Goal: Task Accomplishment & Management: Manage account settings

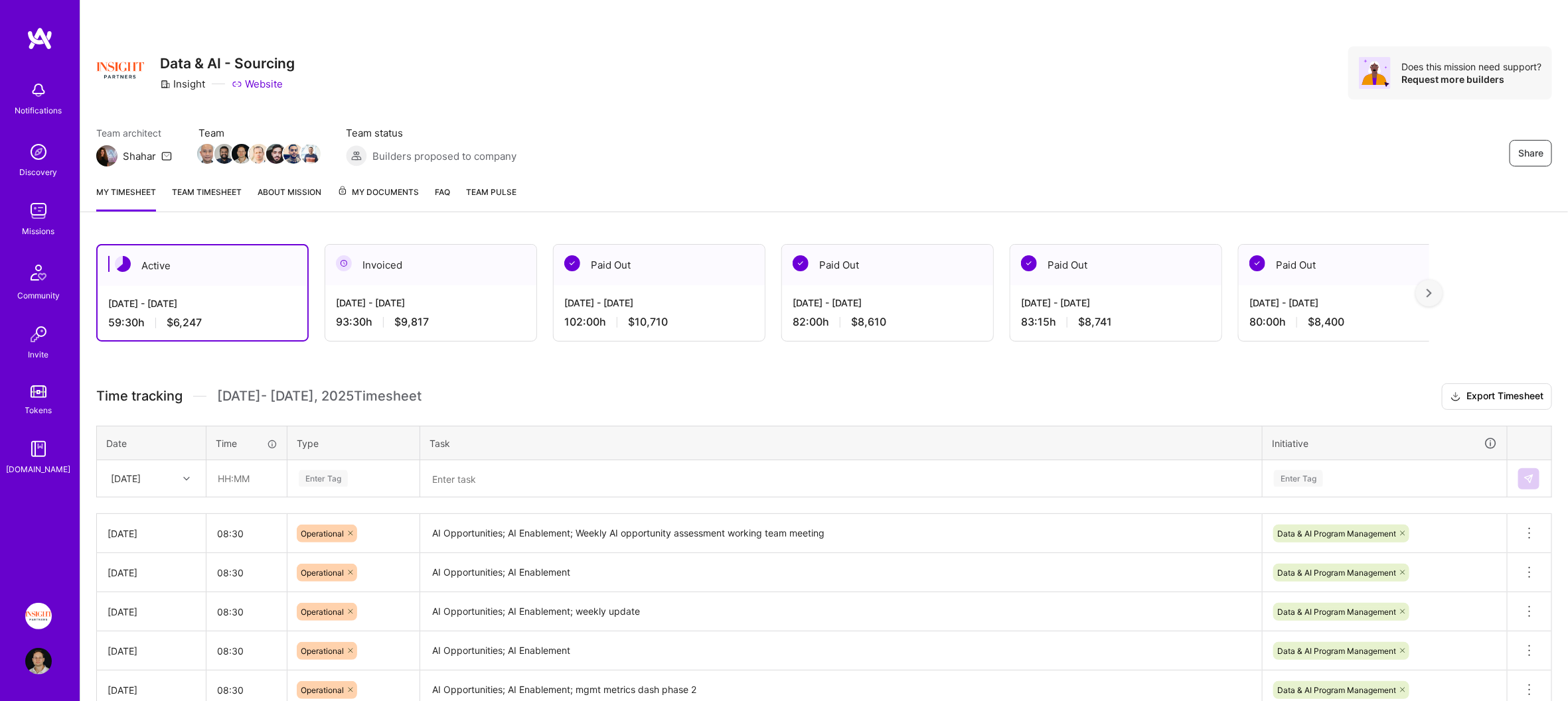
click at [43, 41] on img at bounding box center [40, 38] width 26 height 24
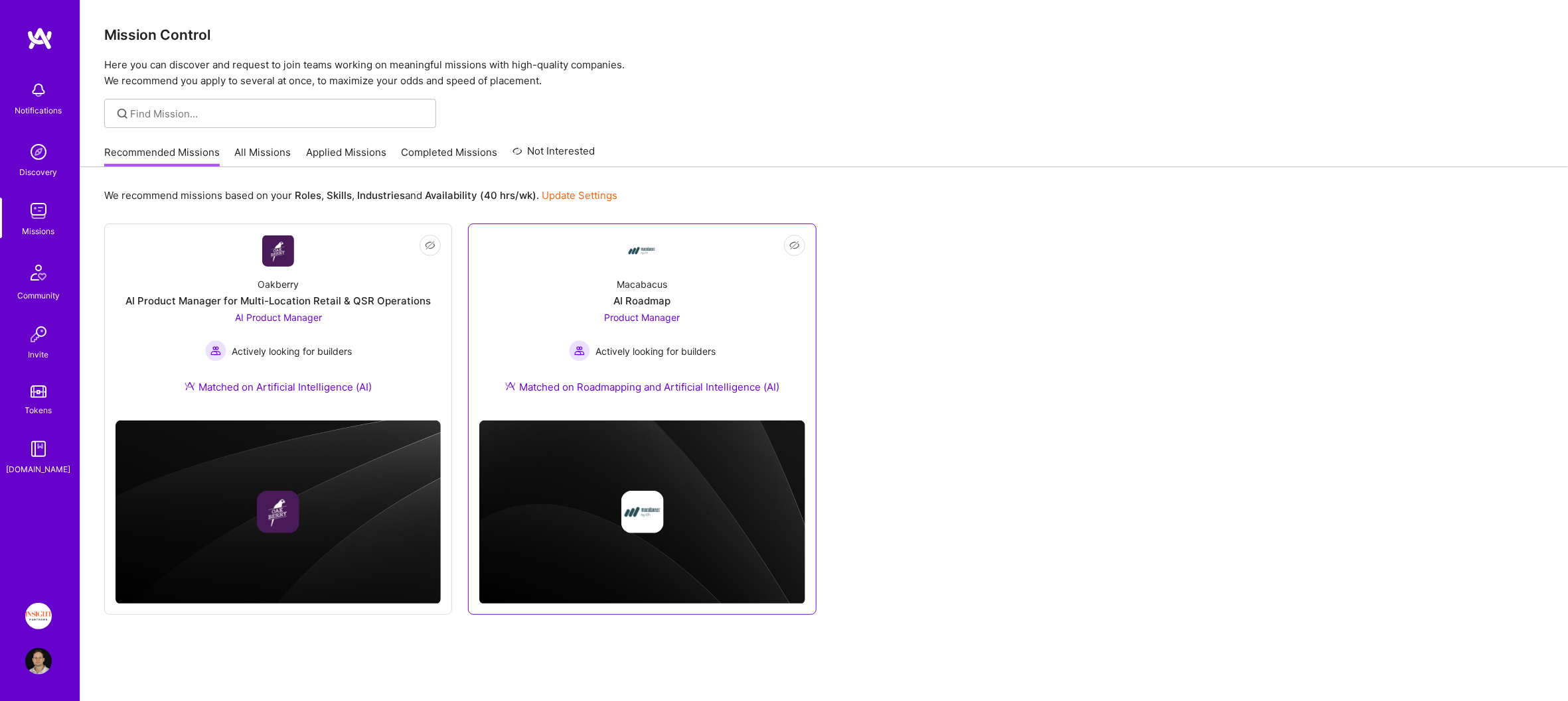
click at [514, 347] on div "Macabacus AI Roadmap Product Manager Actively looking for builders Matched on R…" at bounding box center [642, 339] width 326 height 143
click at [379, 267] on div "Oakberry AI Product Manager for Multi-Location Retail & QSR Operations AI Produ…" at bounding box center [278, 339] width 326 height 143
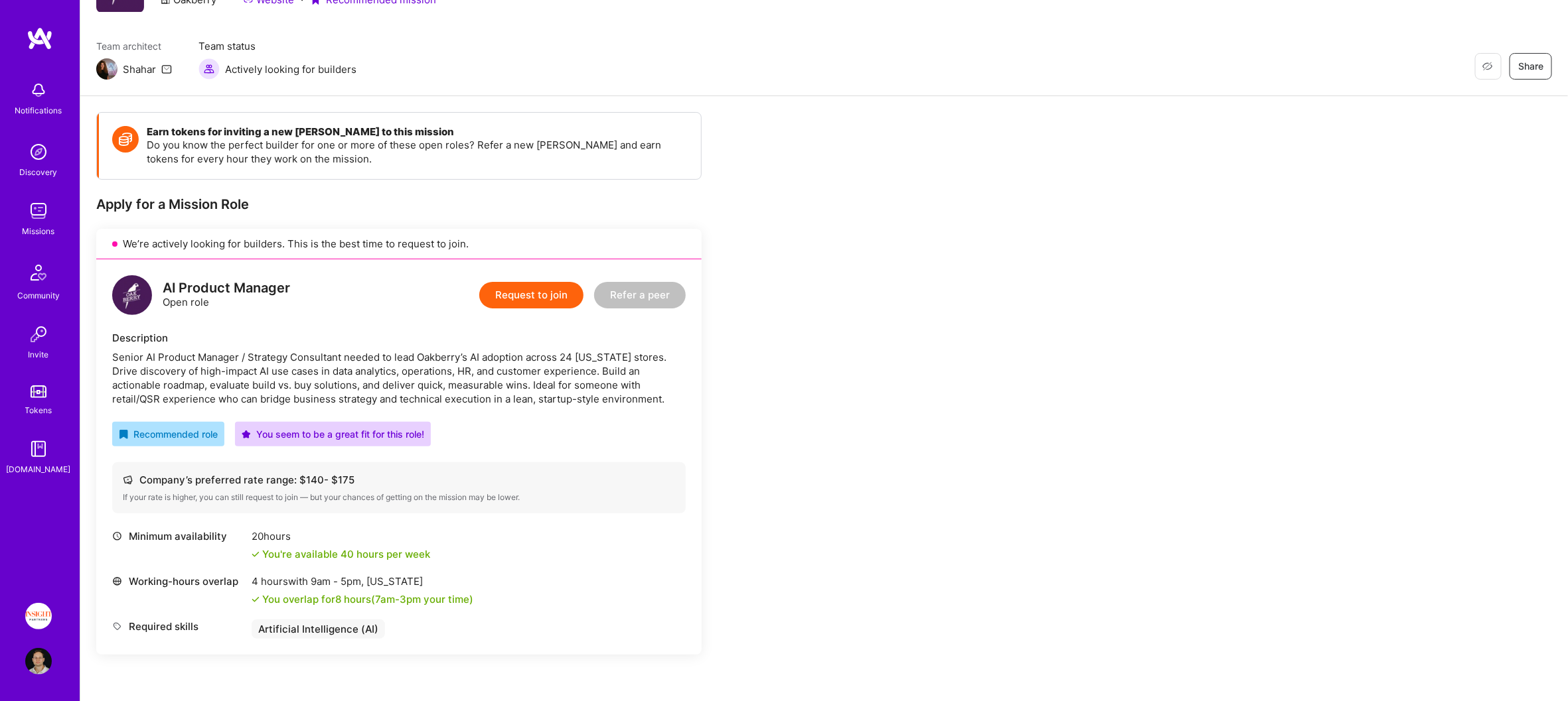
scroll to position [95, 0]
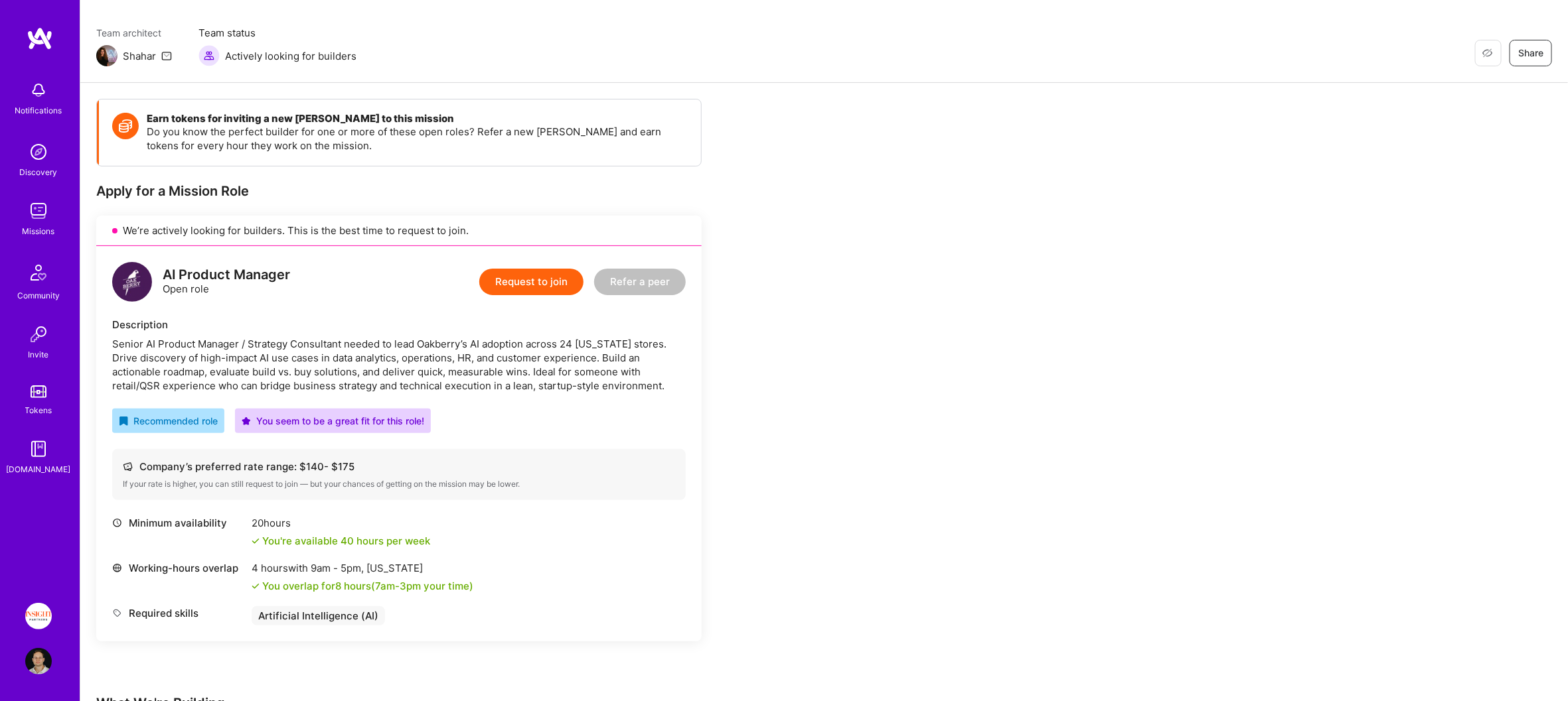
click at [48, 42] on img at bounding box center [40, 38] width 26 height 24
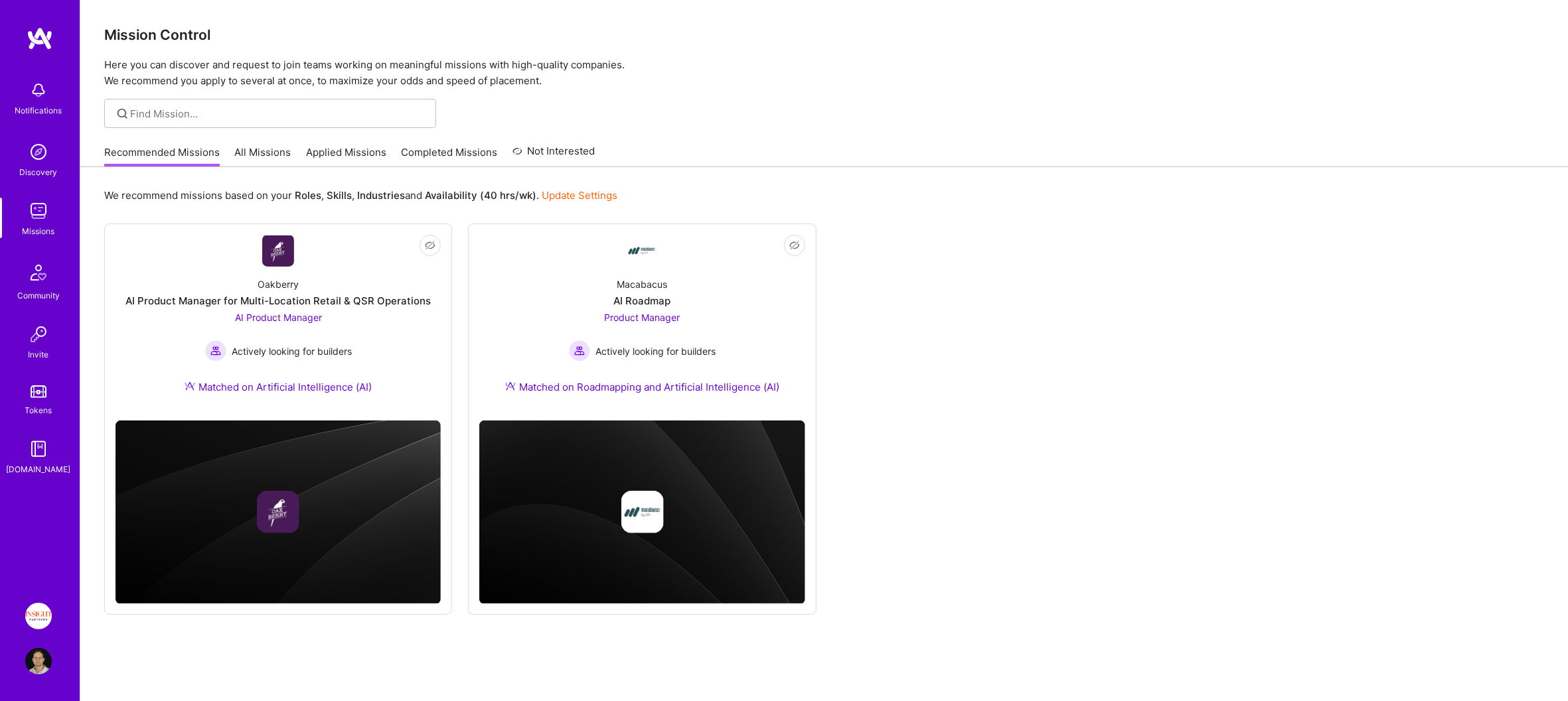
click at [36, 614] on img at bounding box center [39, 616] width 26 height 26
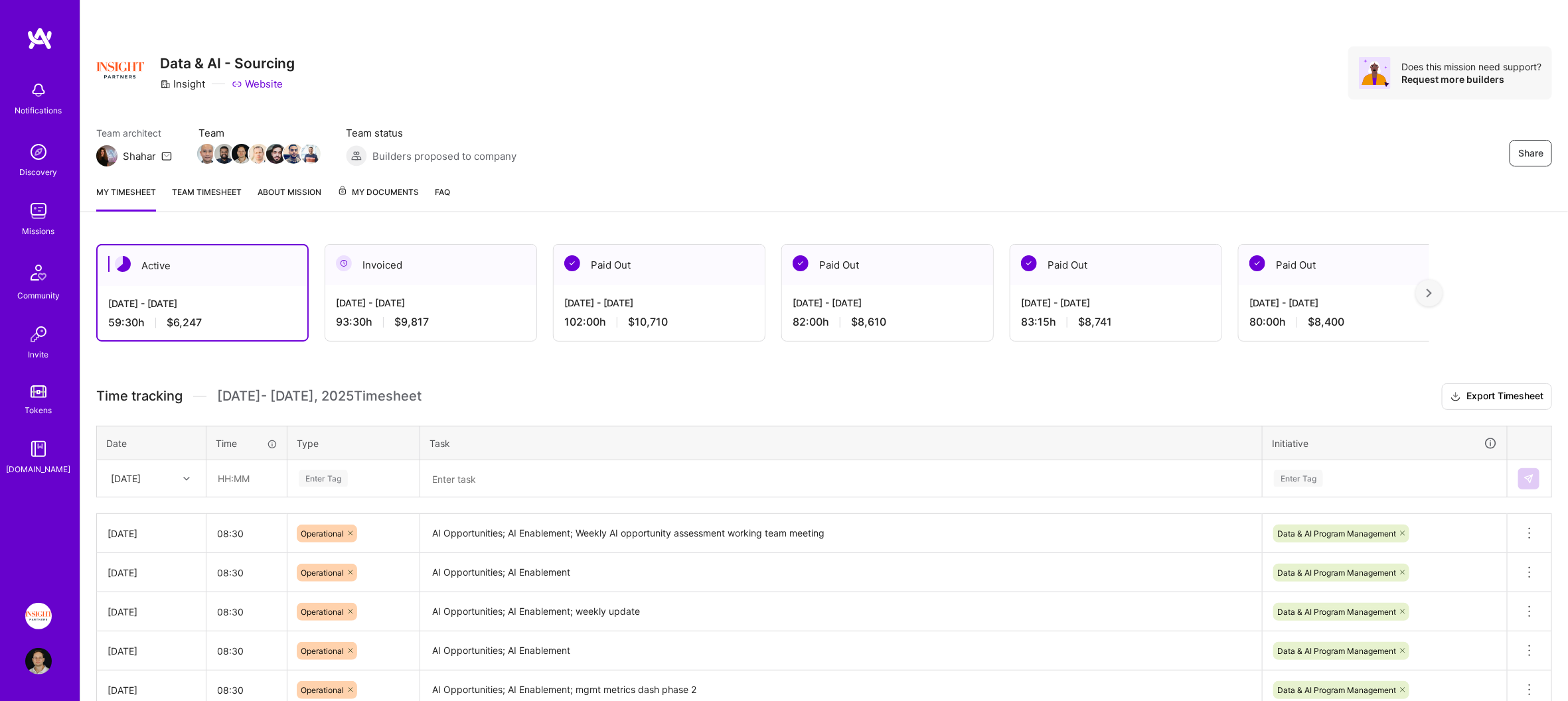
click at [447, 293] on div "[DATE] - [DATE] 93:30 h $9,817" at bounding box center [431, 312] width 211 height 55
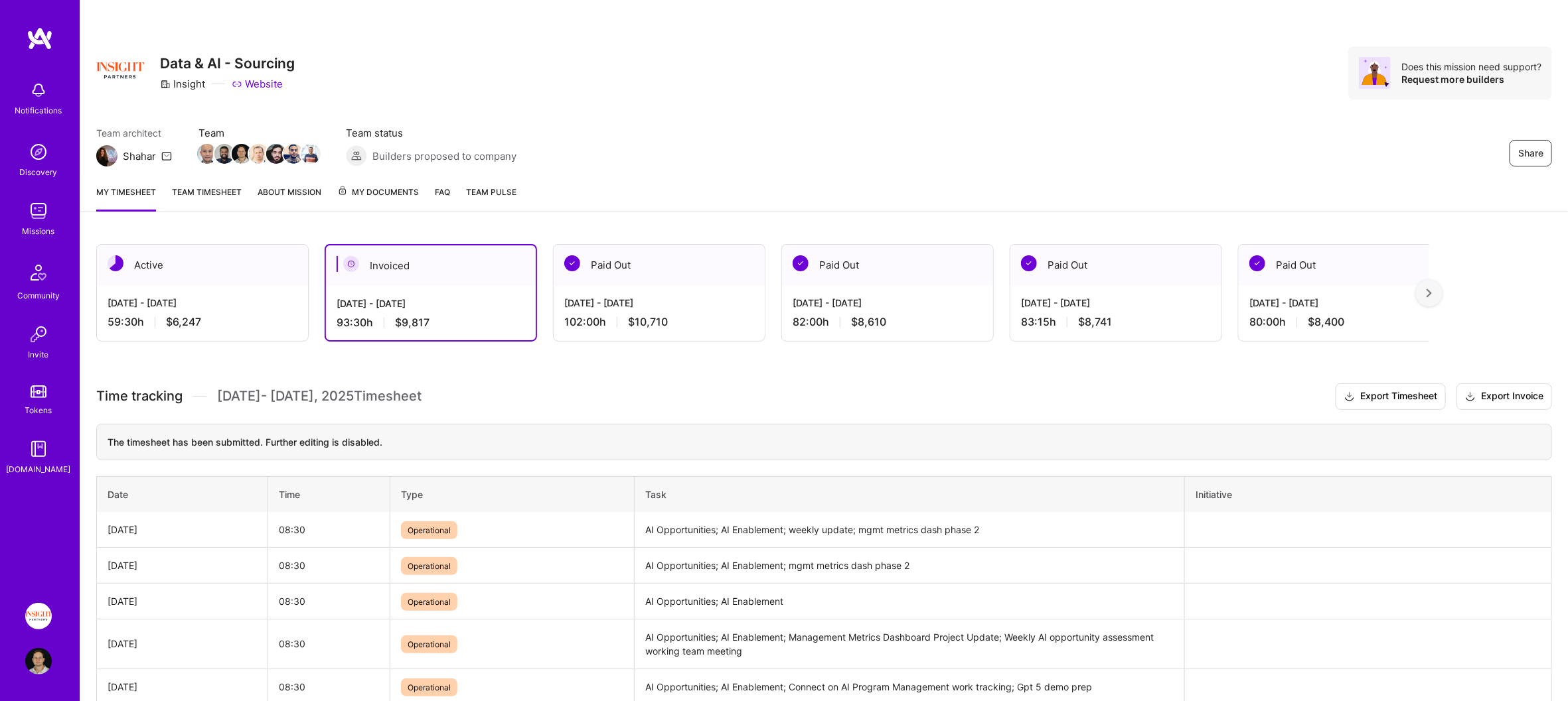
click at [285, 187] on link "About Mission" at bounding box center [290, 198] width 64 height 26
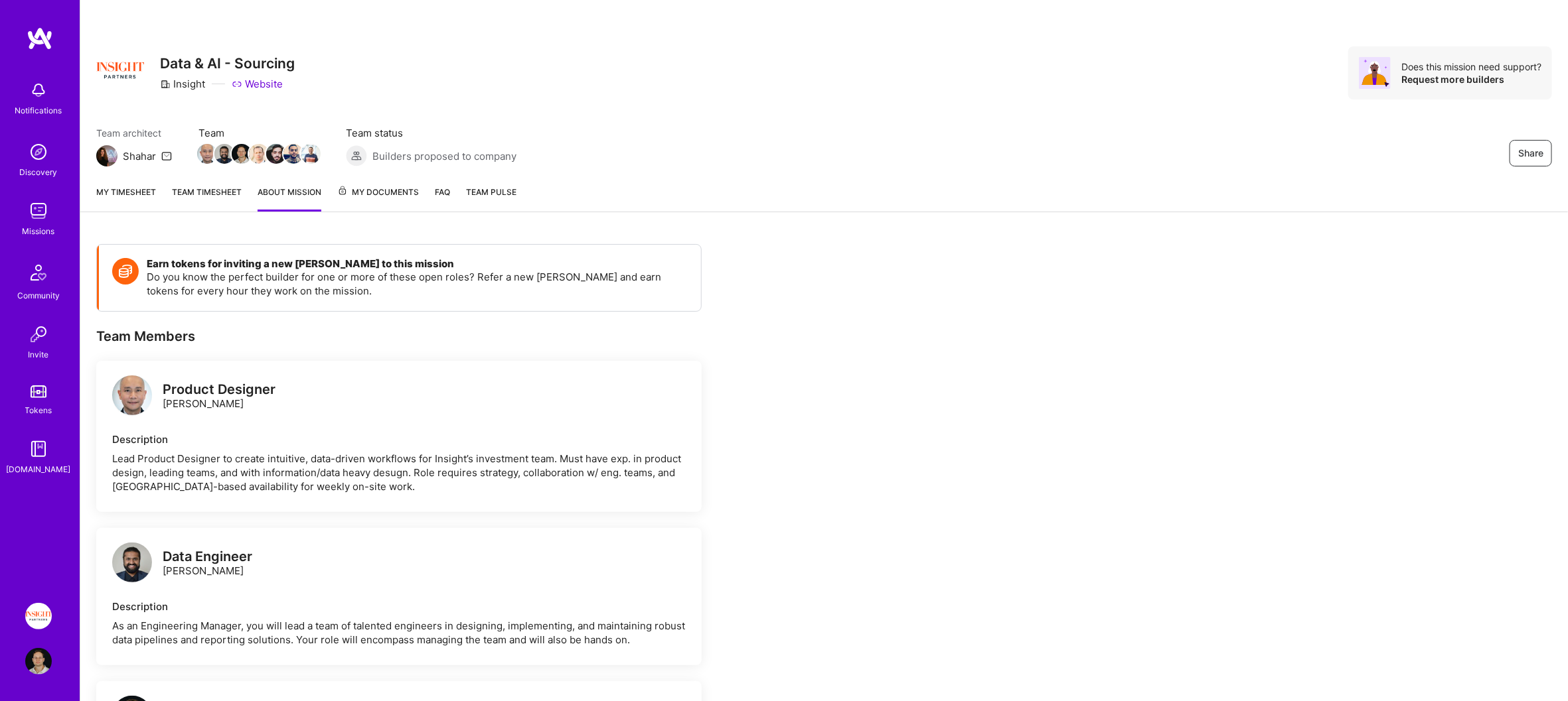
click at [349, 187] on span "My Documents" at bounding box center [378, 192] width 82 height 14
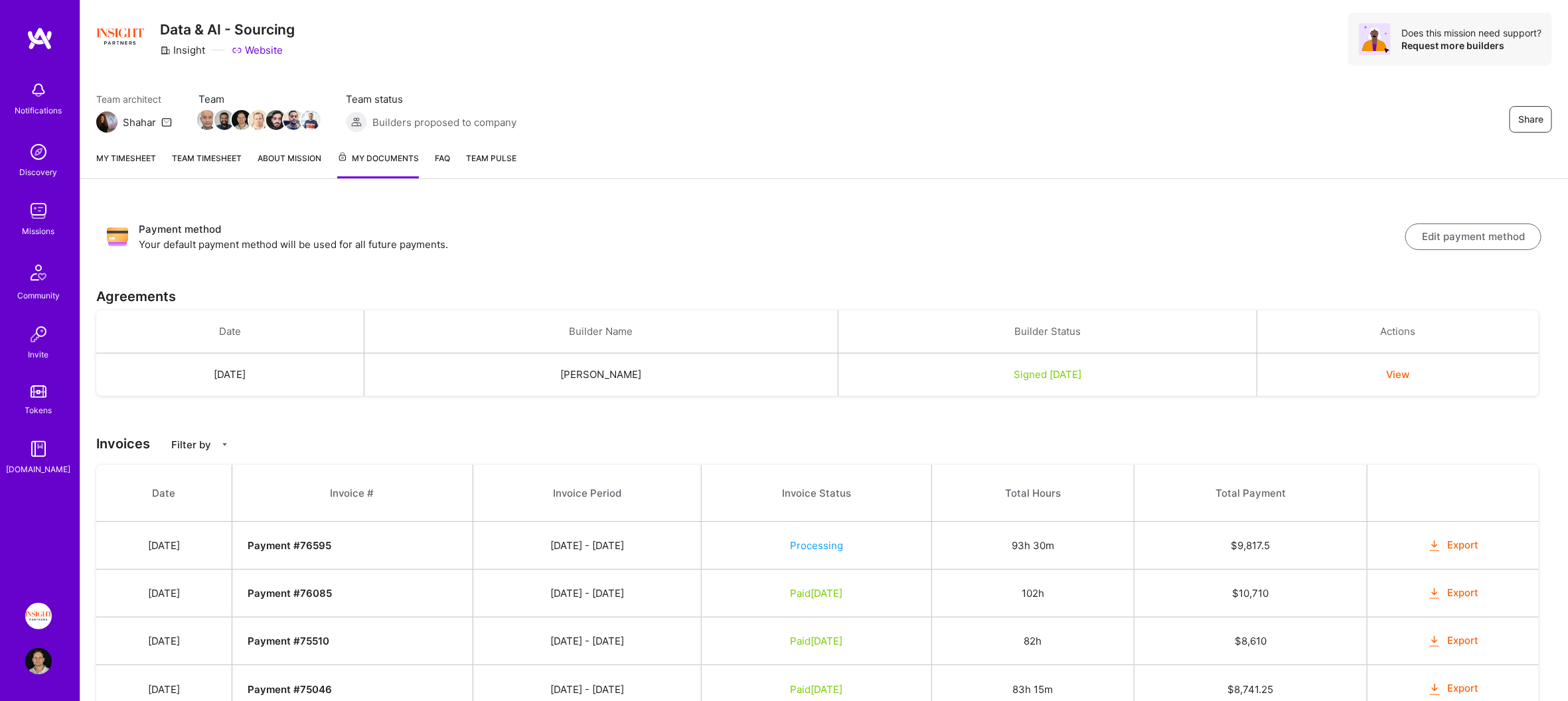
scroll to position [39, 0]
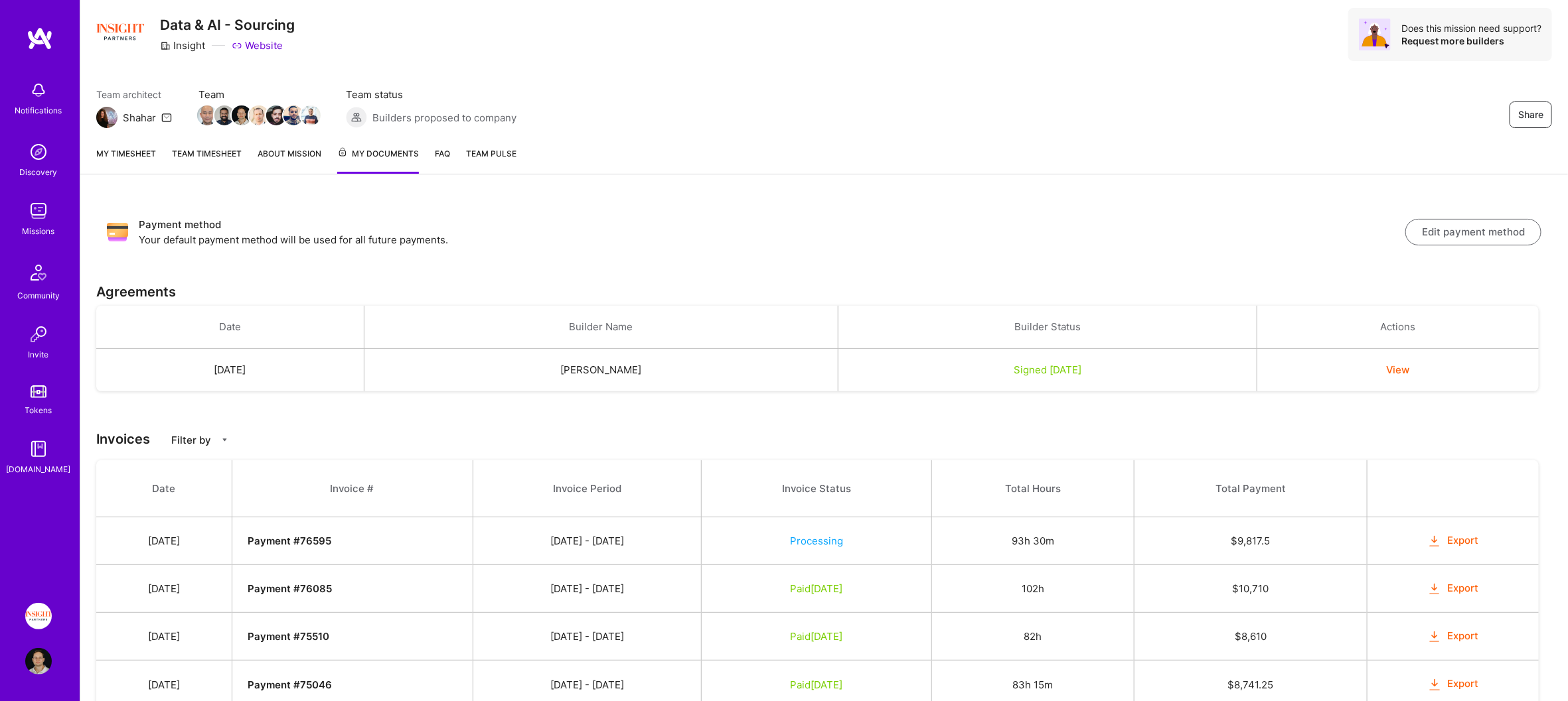
click at [23, 30] on link at bounding box center [40, 38] width 79 height 24
